Goal: Task Accomplishment & Management: Use online tool/utility

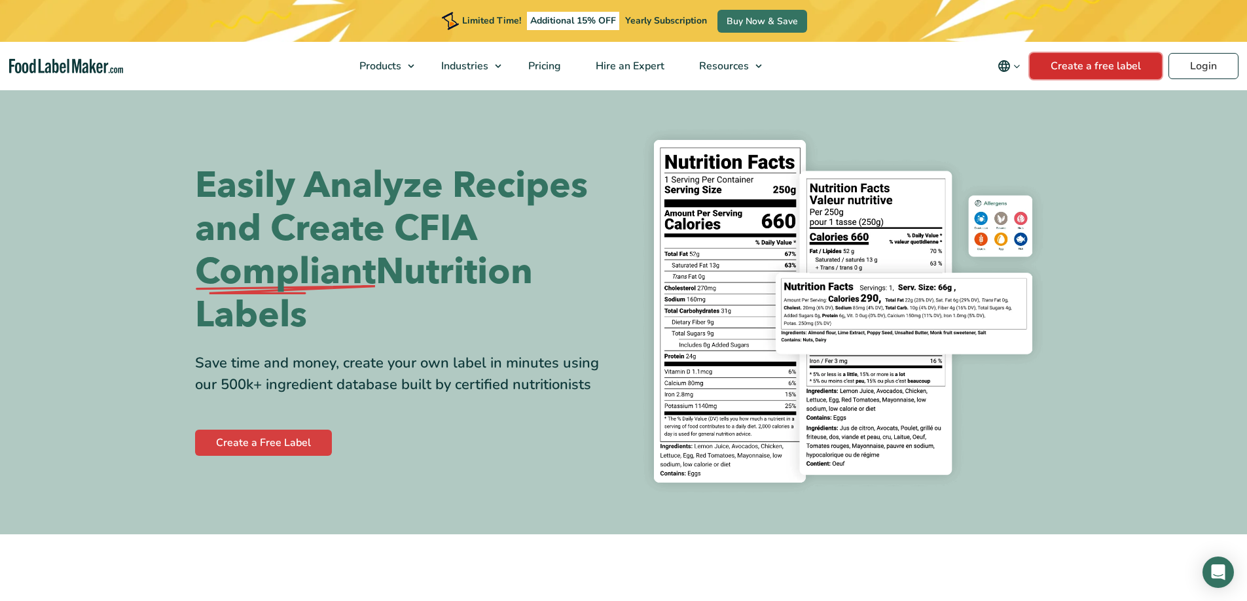
click at [1101, 69] on link "Create a free label" at bounding box center [1095, 66] width 132 height 26
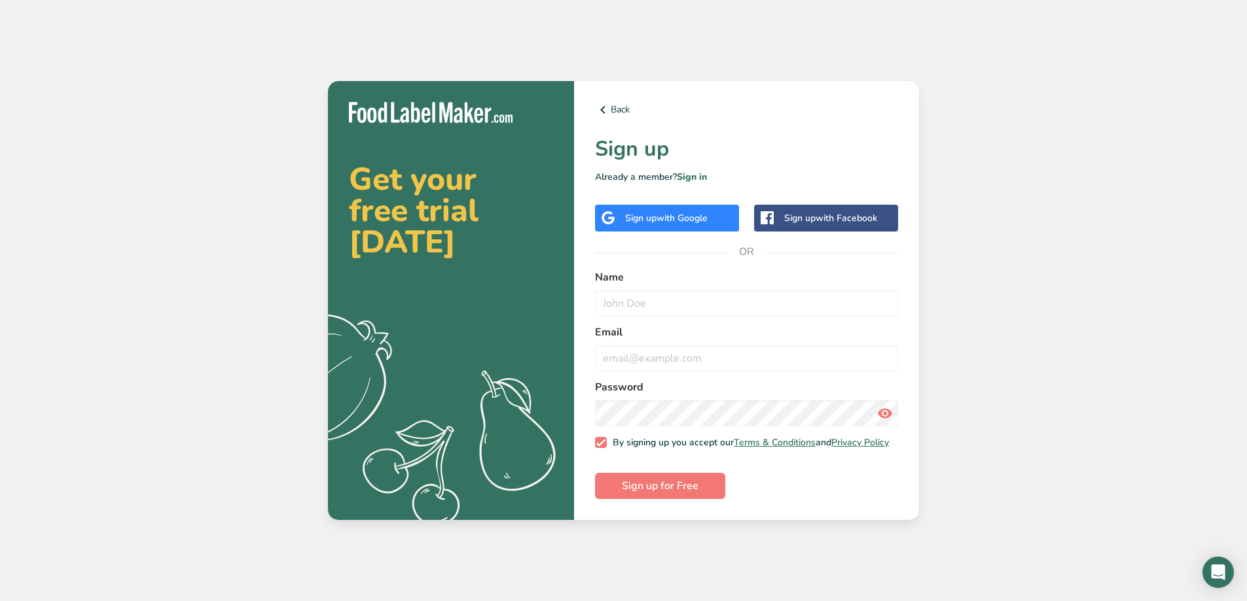
click at [664, 224] on div "Sign up with Google" at bounding box center [667, 218] width 144 height 27
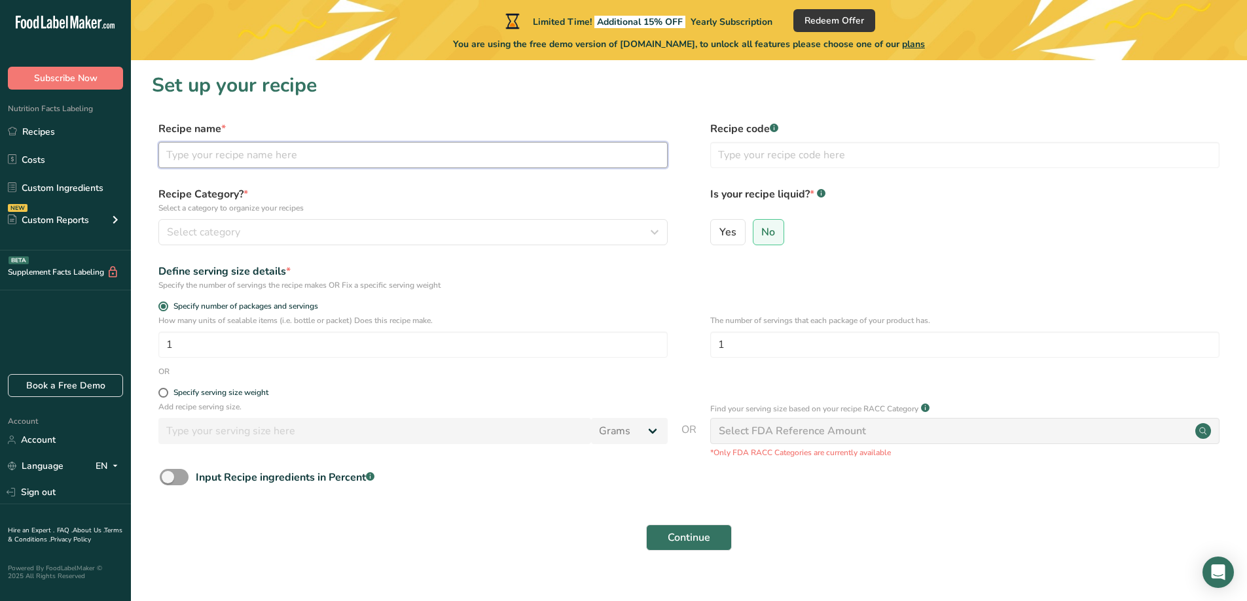
click at [365, 160] on input "text" at bounding box center [412, 155] width 509 height 26
type input "lentils recipe"
click at [840, 159] on input "text" at bounding box center [964, 155] width 509 height 26
click at [401, 349] on input "1" at bounding box center [412, 345] width 509 height 26
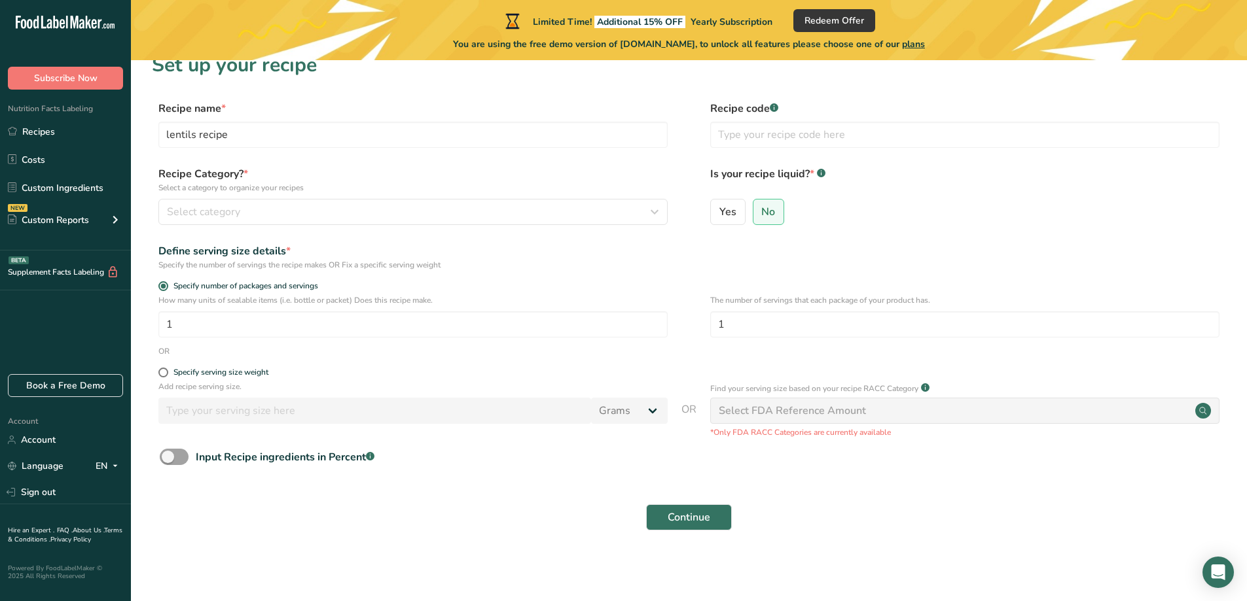
click at [867, 416] on div "Select FDA Reference Amount" at bounding box center [964, 411] width 509 height 26
click at [688, 510] on span "Continue" at bounding box center [689, 518] width 43 height 16
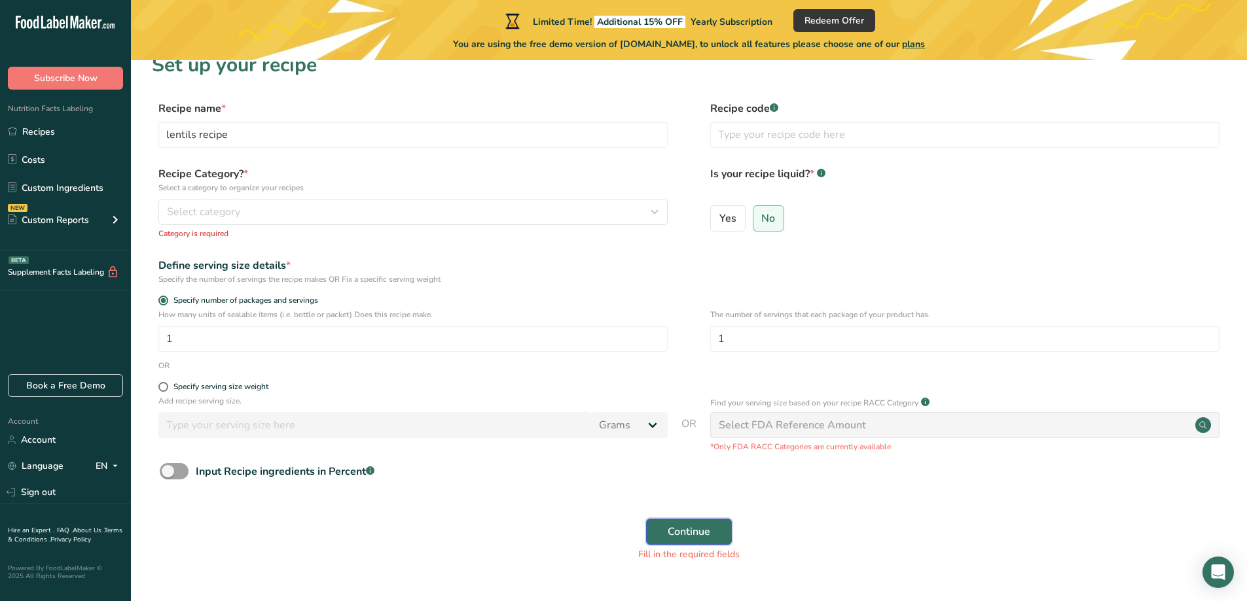
scroll to position [0, 0]
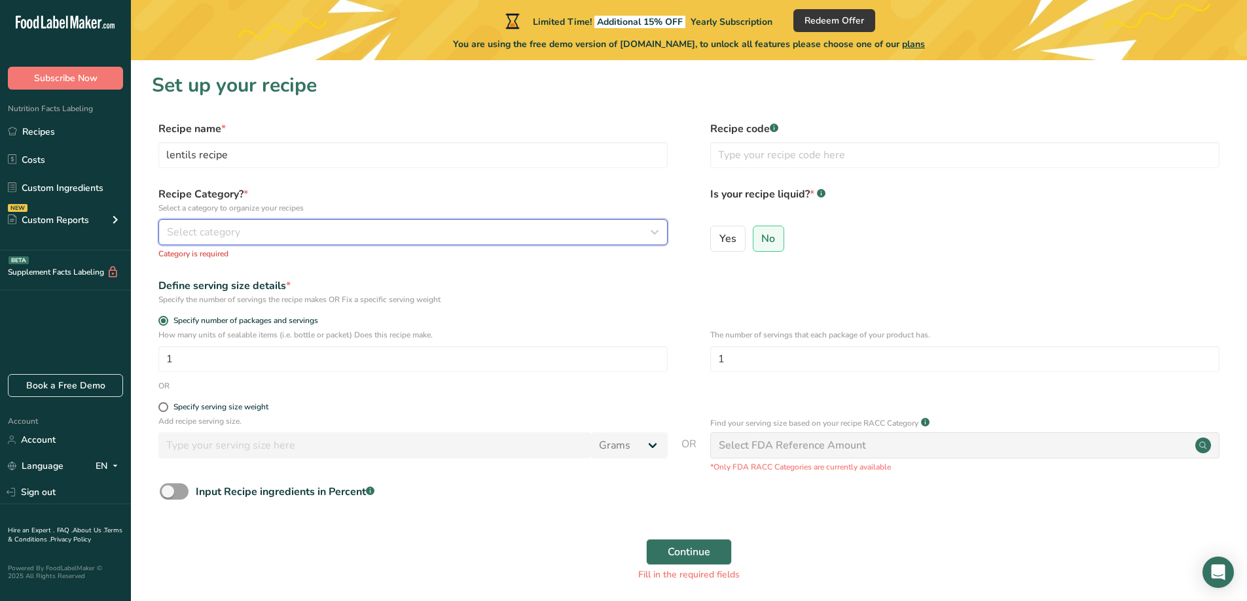
click at [347, 220] on button "Select category" at bounding box center [412, 232] width 509 height 26
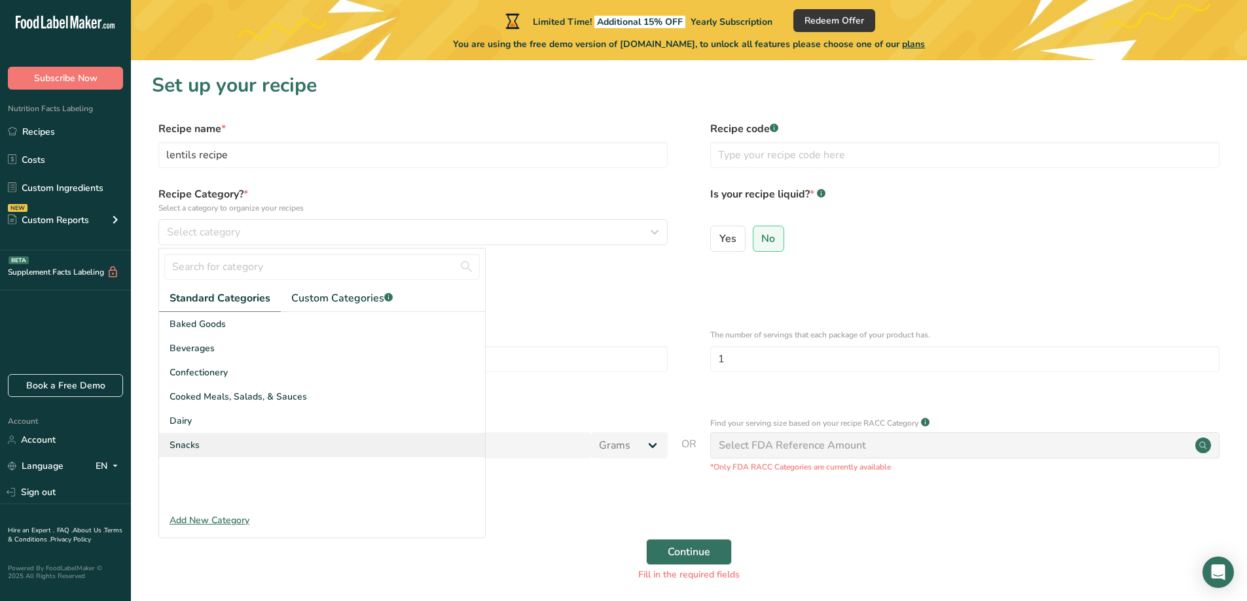
click at [207, 452] on div "Snacks" at bounding box center [322, 445] width 326 height 24
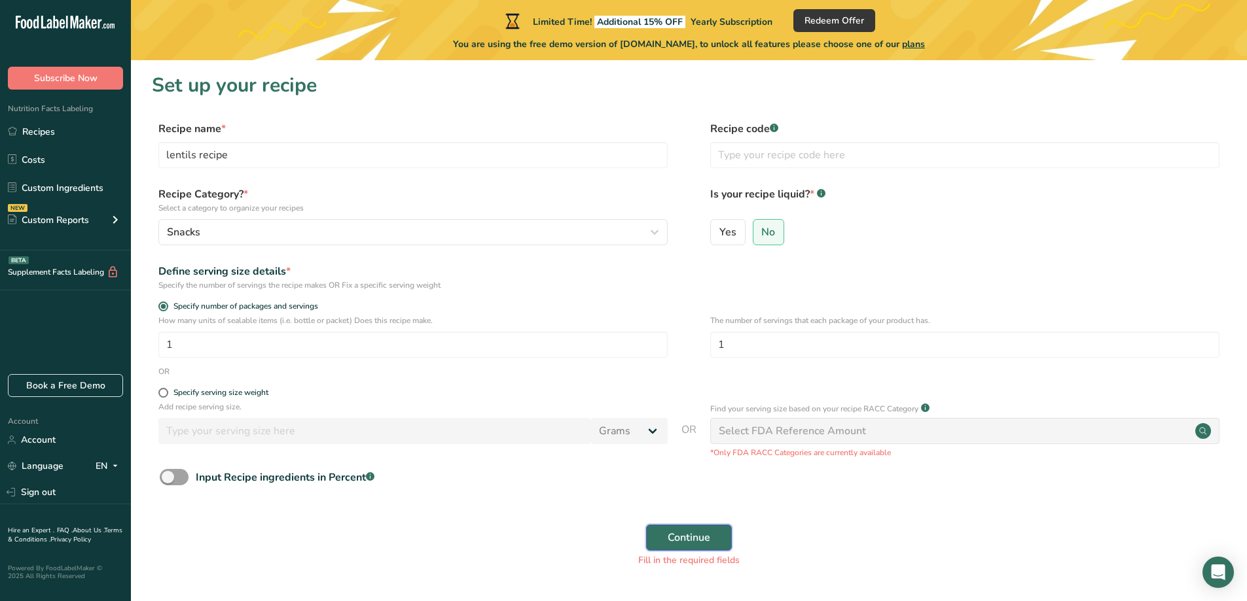
click at [707, 526] on button "Continue" at bounding box center [689, 538] width 86 height 26
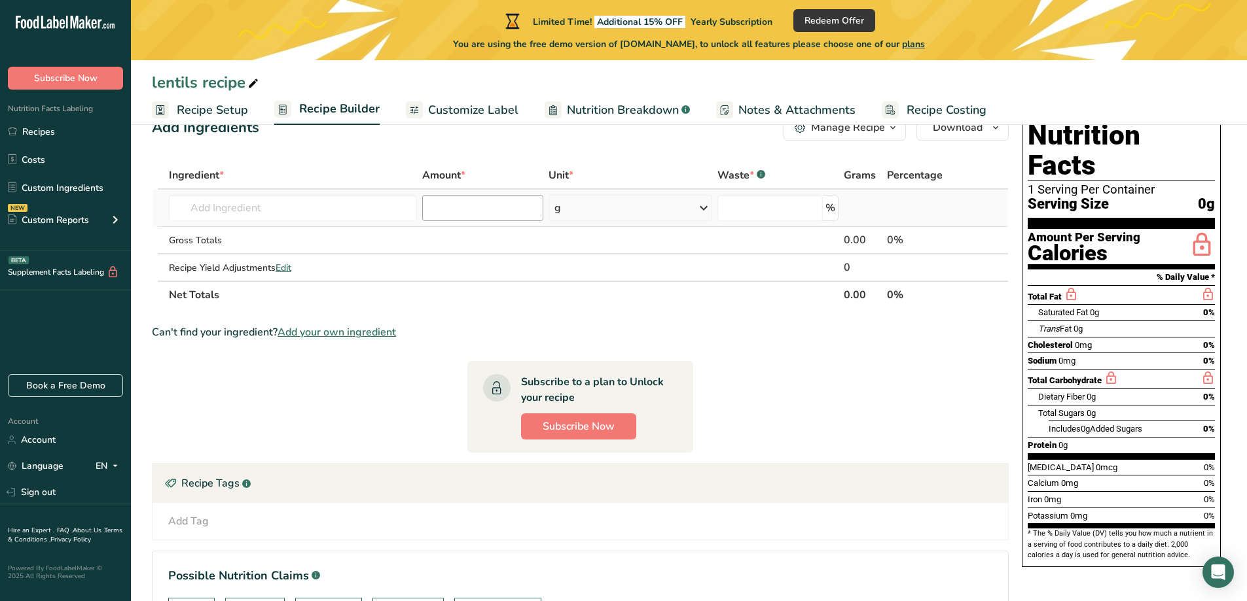
scroll to position [39, 0]
click at [361, 221] on input "text" at bounding box center [293, 209] width 248 height 26
type input "l"
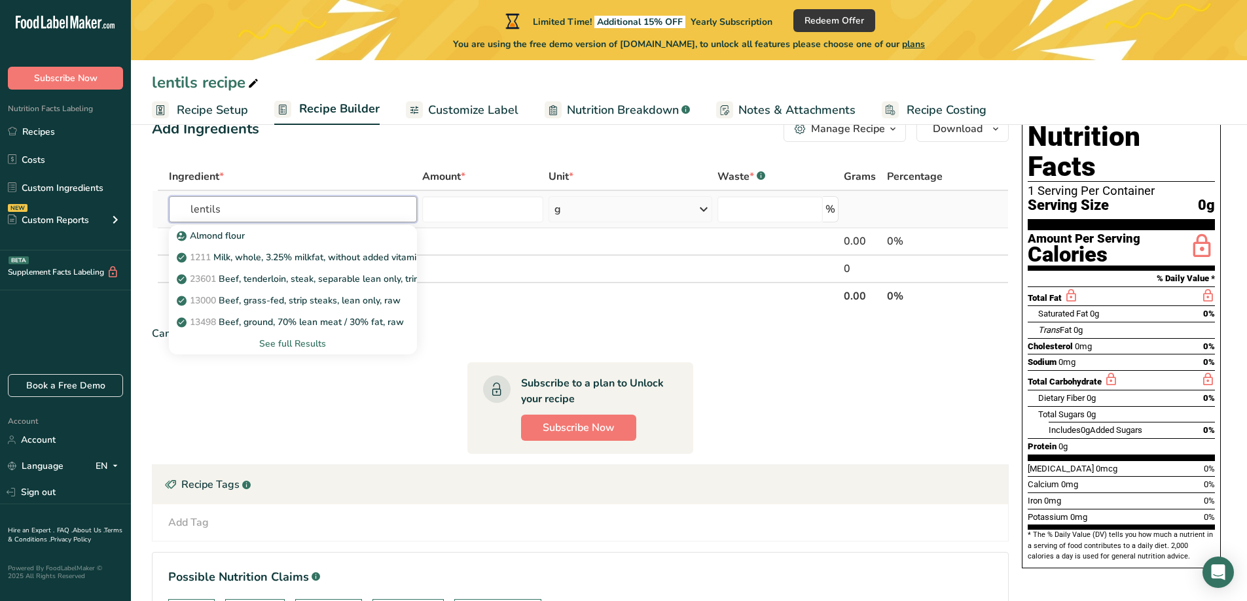
type input "lentils"
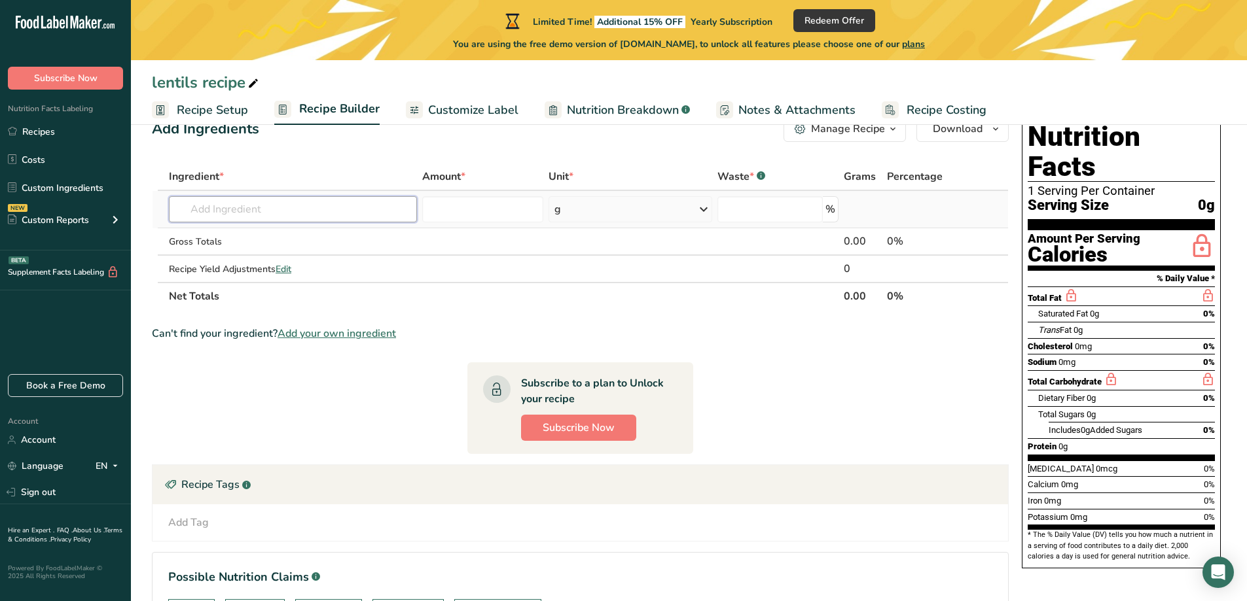
click at [357, 221] on input "text" at bounding box center [293, 209] width 248 height 26
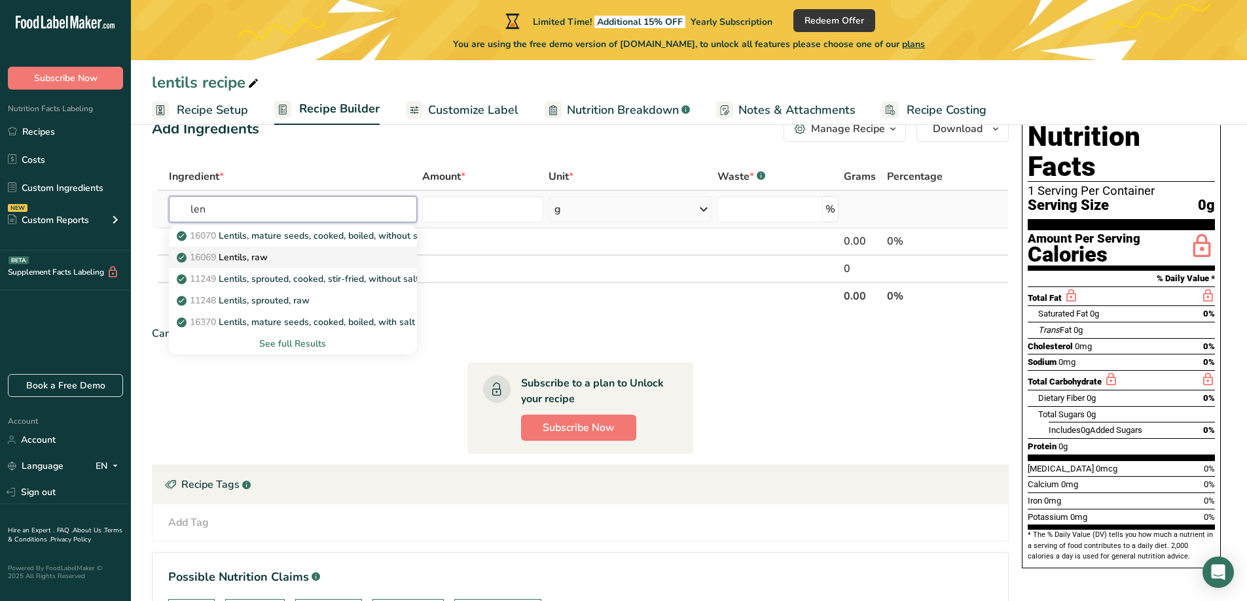
type input "len"
click at [304, 257] on div "16069 Lentils, raw" at bounding box center [282, 258] width 206 height 14
type input "Lentils, raw"
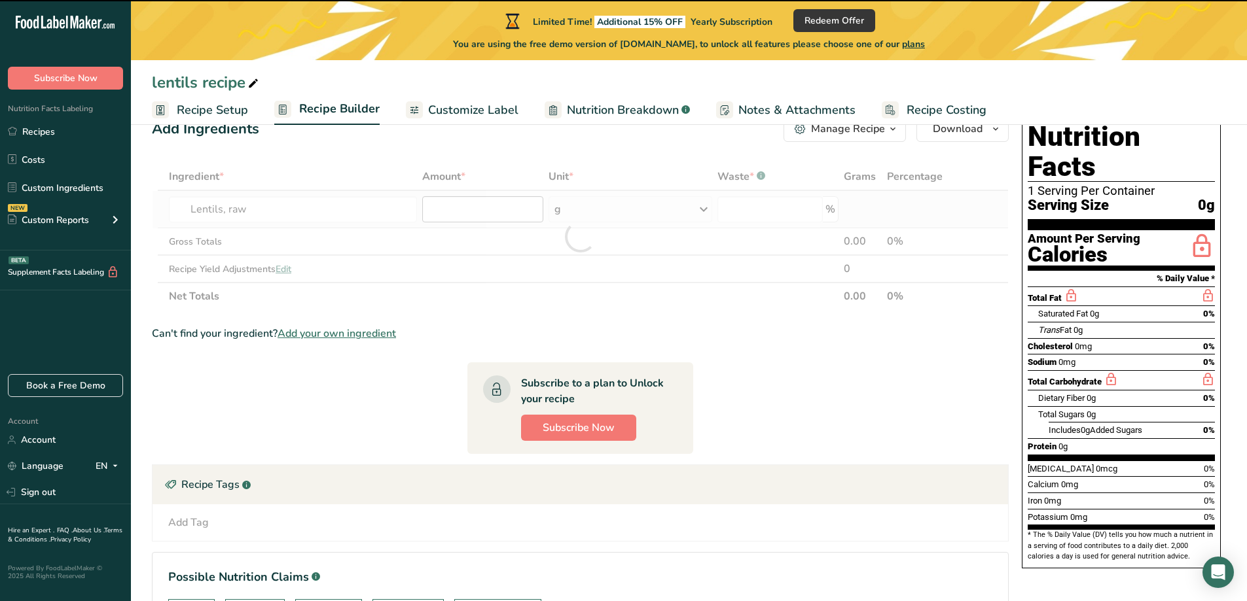
type input "0"
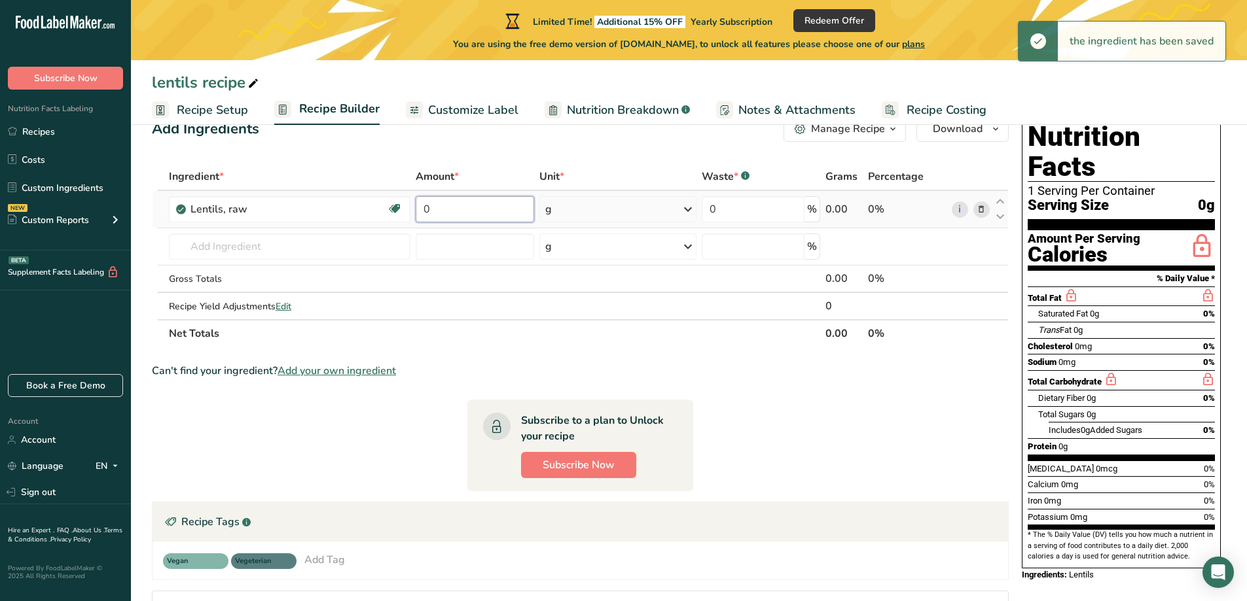
click at [497, 208] on input "0" at bounding box center [475, 209] width 118 height 26
type input "40"
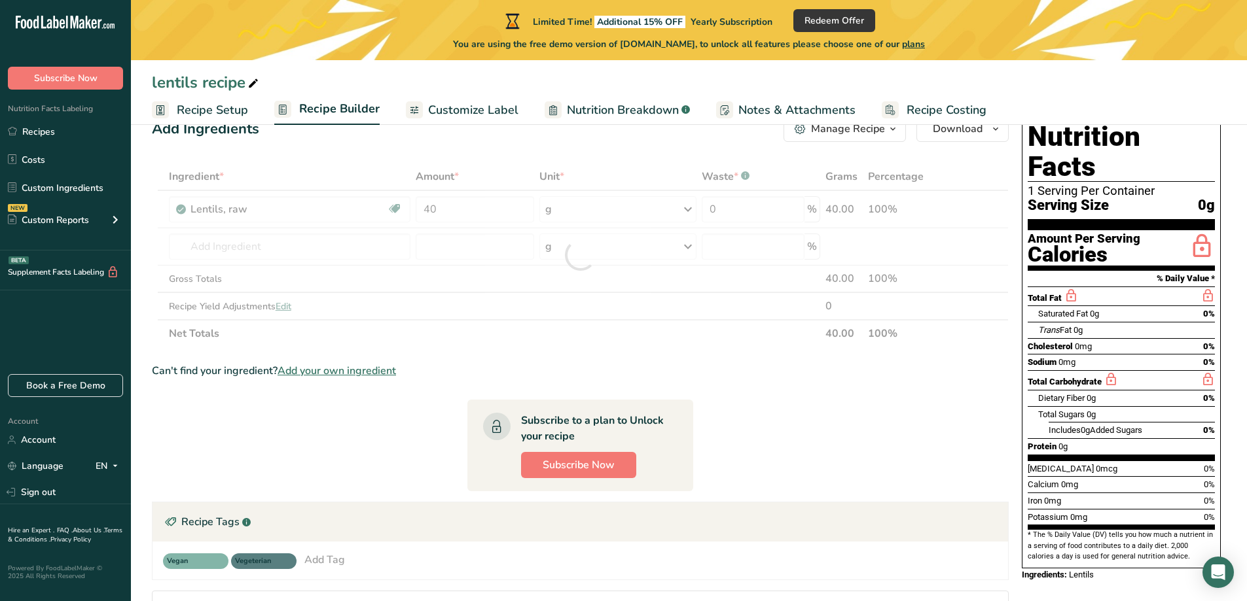
click at [795, 376] on div "Can't find your ingredient? Add your own ingredient" at bounding box center [580, 371] width 857 height 16
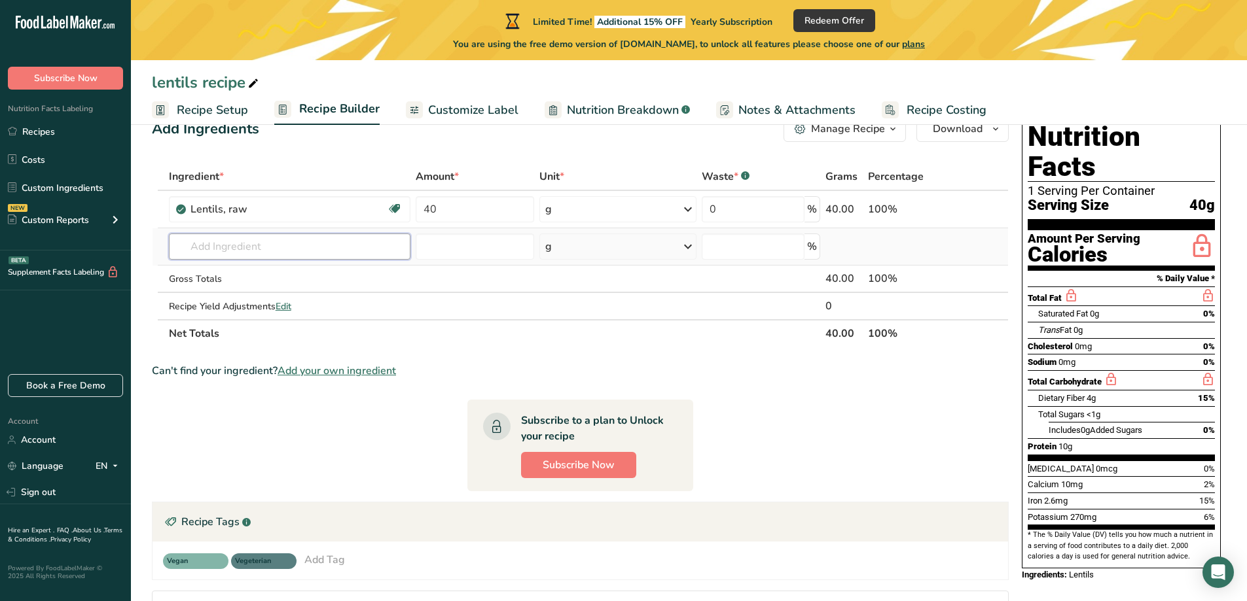
click at [283, 245] on input "text" at bounding box center [290, 247] width 242 height 26
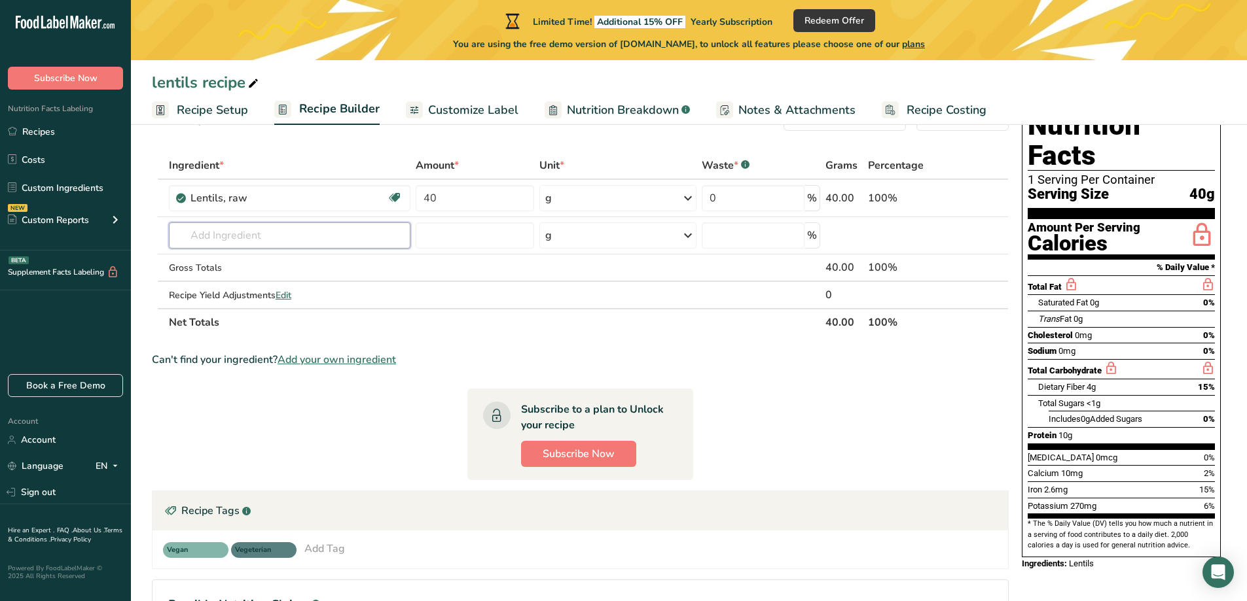
scroll to position [48, 0]
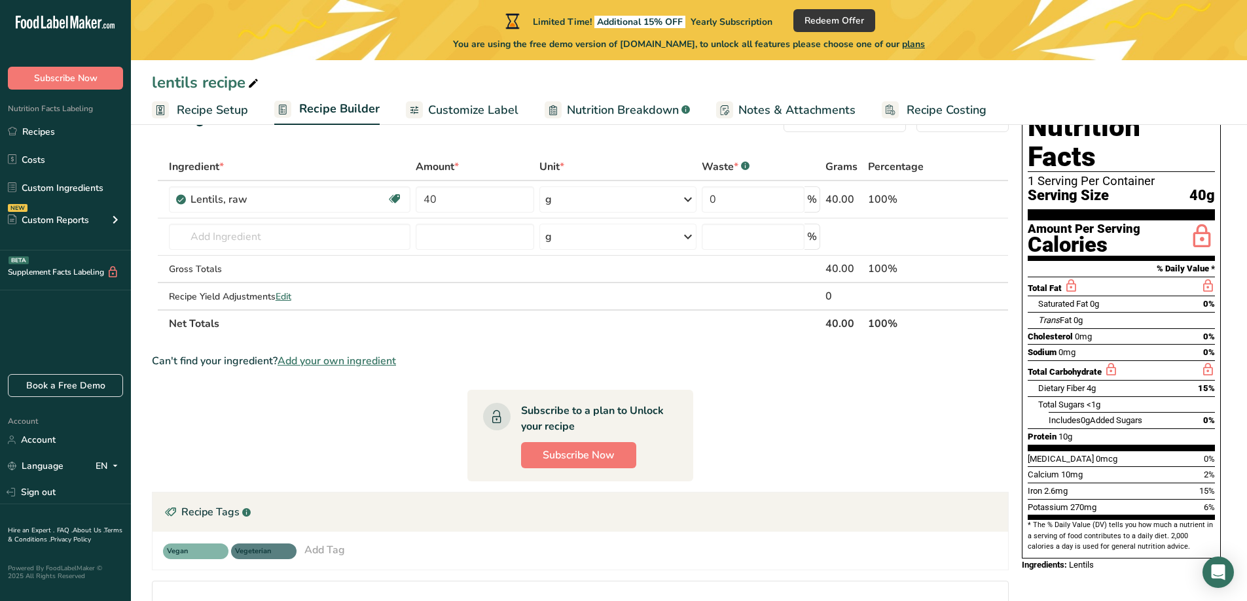
click at [460, 106] on span "Customize Label" at bounding box center [473, 110] width 90 height 18
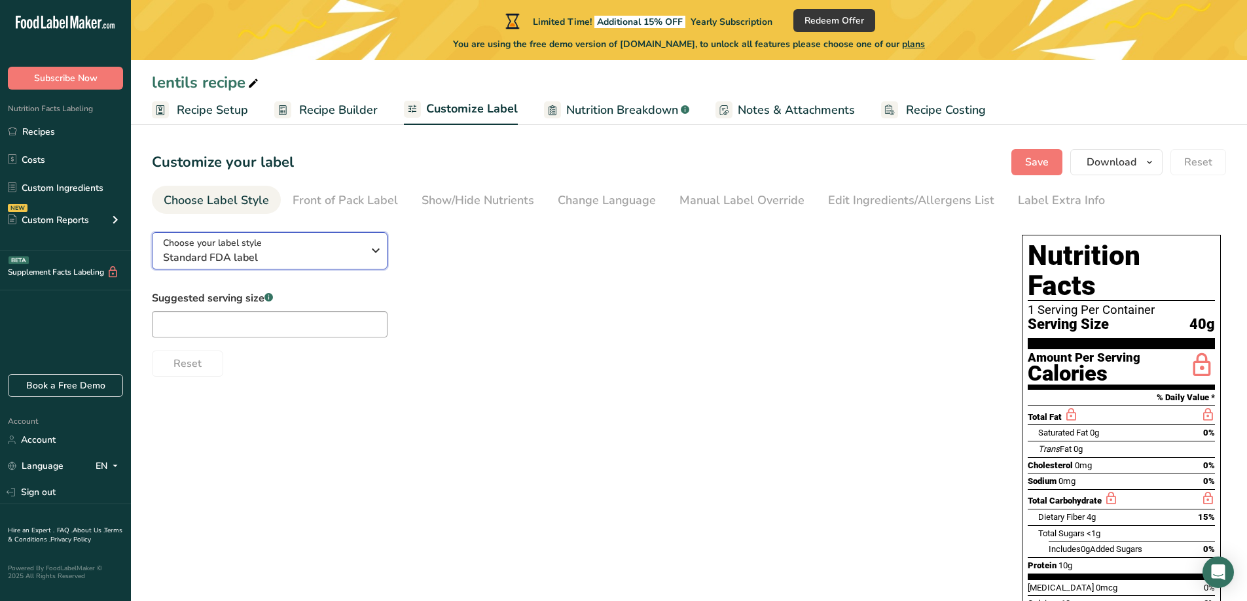
click at [340, 243] on div "Choose your label style Standard FDA label" at bounding box center [263, 250] width 200 height 29
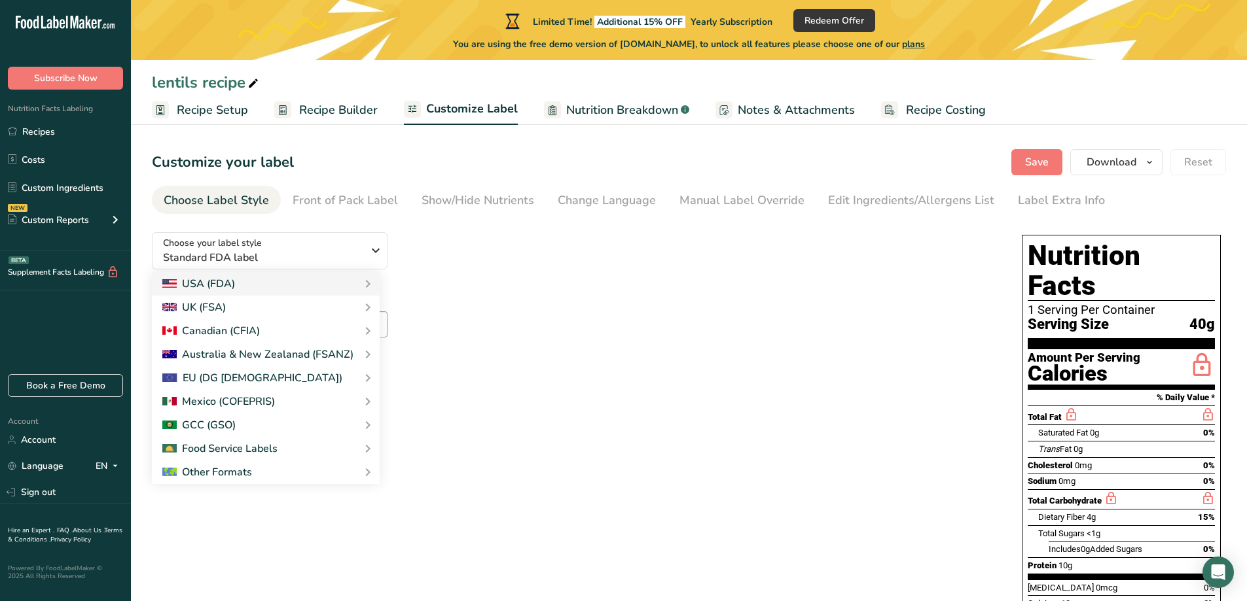
click at [578, 224] on div "Choose your label style Standard FDA label USA (FDA) Standard FDA label Tabular…" at bounding box center [574, 299] width 844 height 155
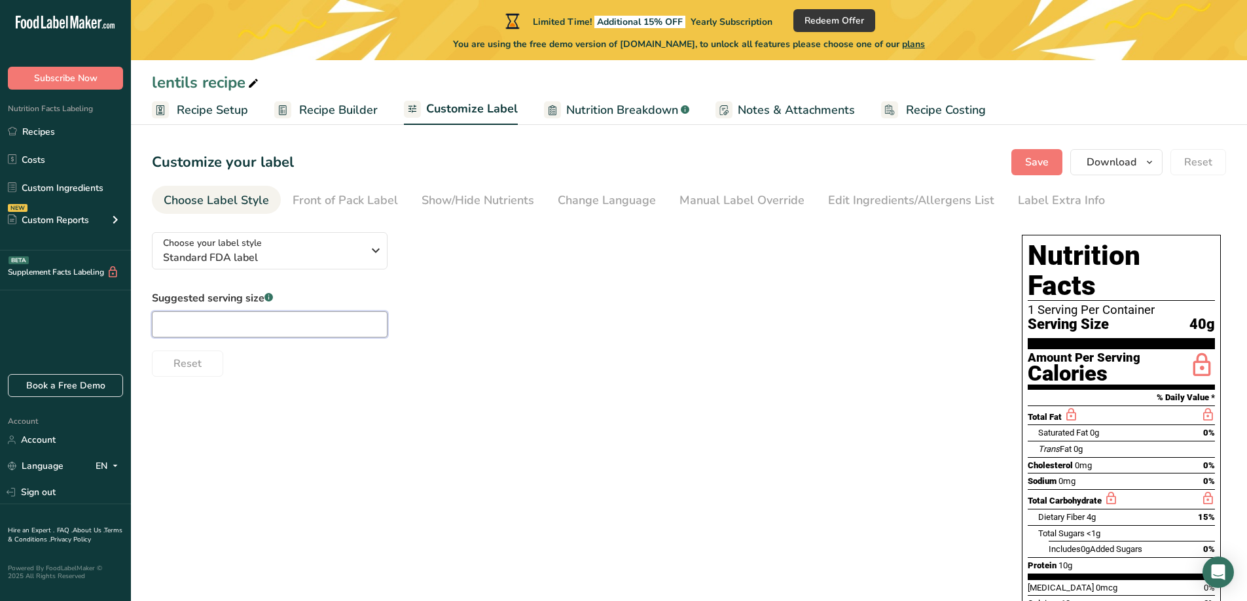
click at [353, 325] on input "text" at bounding box center [270, 325] width 236 height 26
